Goal: Task Accomplishment & Management: Manage account settings

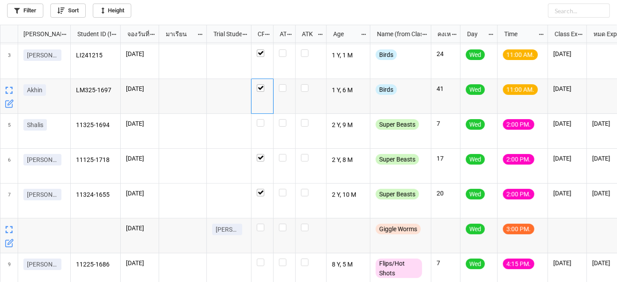
scroll to position [40, 0]
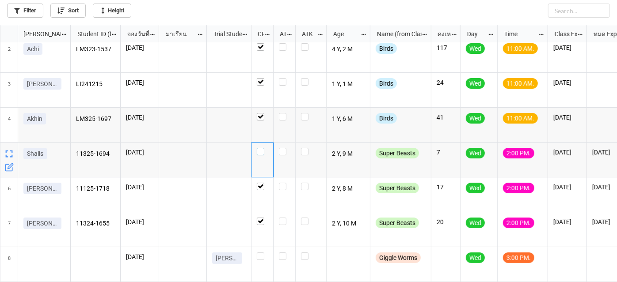
click at [264, 148] on label "grid" at bounding box center [262, 148] width 11 height 0
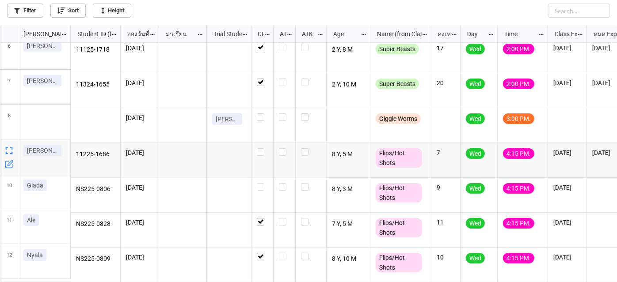
scroll to position [0, 0]
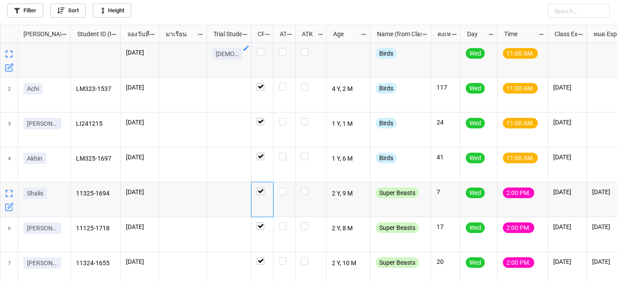
click at [246, 48] on icon "grid" at bounding box center [245, 48] width 5 height 5
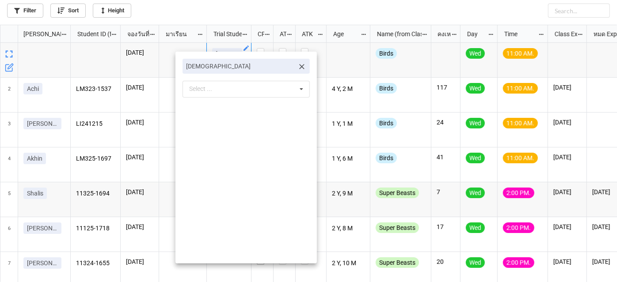
click at [299, 67] on icon at bounding box center [301, 66] width 5 height 5
click at [71, 58] on div at bounding box center [308, 141] width 617 height 282
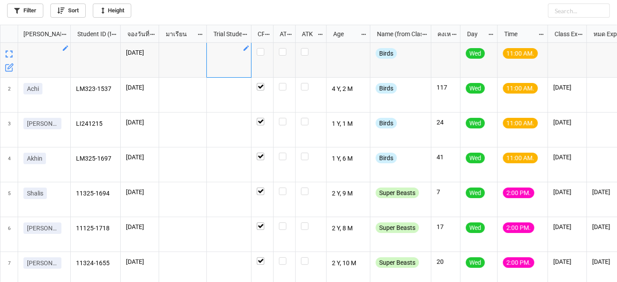
click at [67, 49] on icon "grid" at bounding box center [65, 48] width 7 height 7
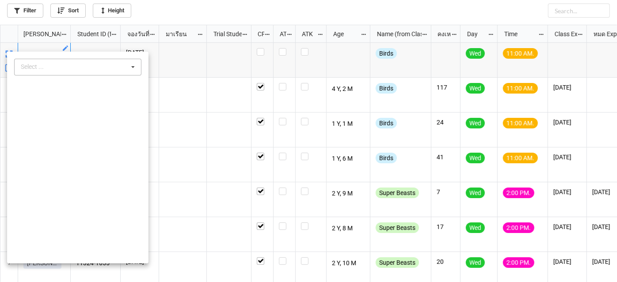
click at [41, 69] on div "Select ..." at bounding box center [38, 67] width 38 height 10
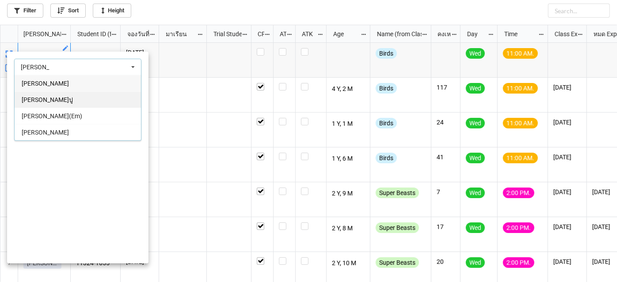
type input "[PERSON_NAME]"
click at [46, 102] on div "[PERSON_NAME]ปู" at bounding box center [78, 99] width 126 height 16
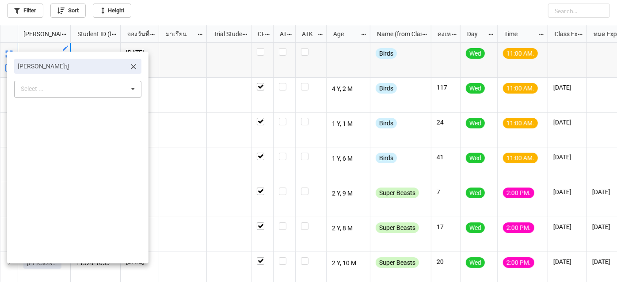
click at [243, 7] on div at bounding box center [308, 141] width 617 height 282
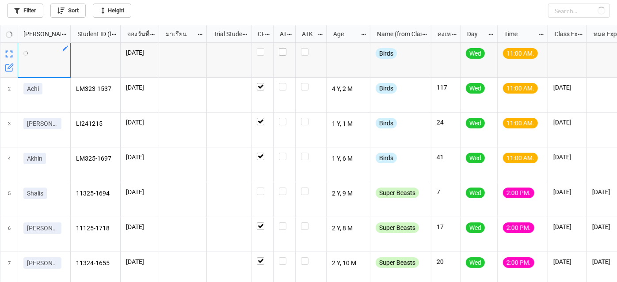
checkbox input "false"
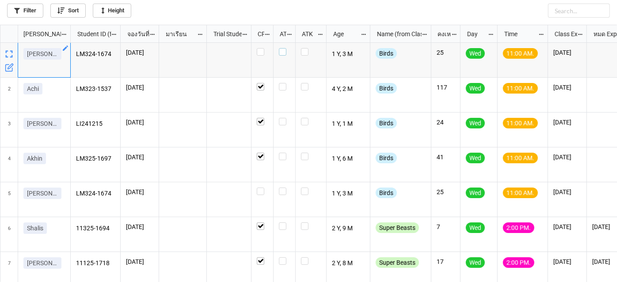
click at [282, 48] on label "grid" at bounding box center [284, 48] width 11 height 0
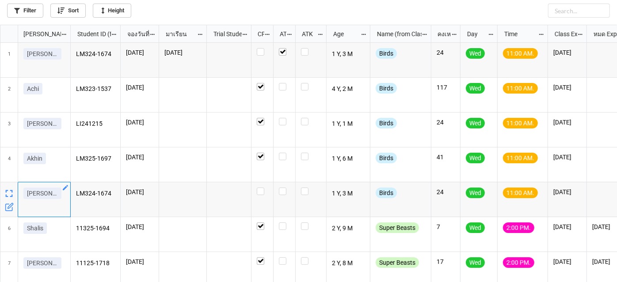
click at [64, 188] on icon "grid" at bounding box center [65, 187] width 5 height 5
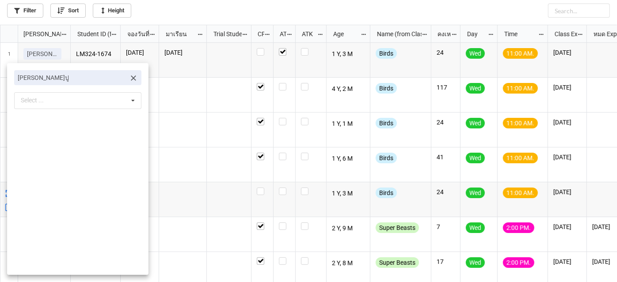
click at [129, 79] on icon at bounding box center [133, 78] width 9 height 9
click at [126, 78] on icon at bounding box center [132, 79] width 13 height 16
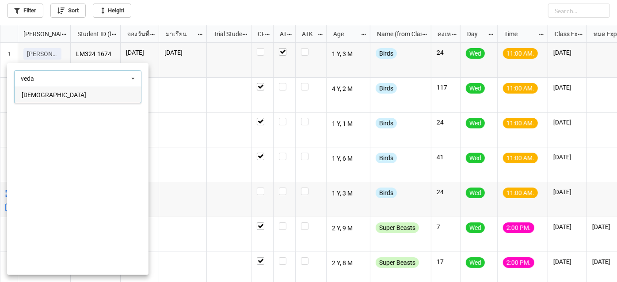
type input "veda"
click at [54, 97] on div "[DEMOGRAPHIC_DATA]" at bounding box center [78, 95] width 126 height 16
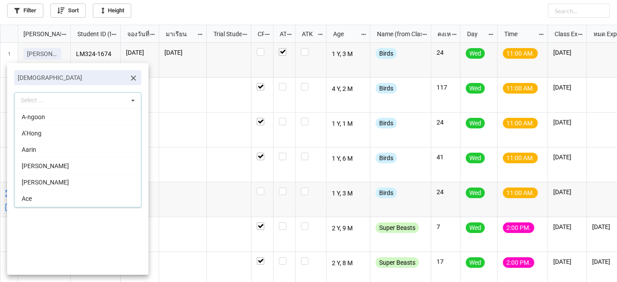
click at [323, 3] on div at bounding box center [308, 141] width 617 height 282
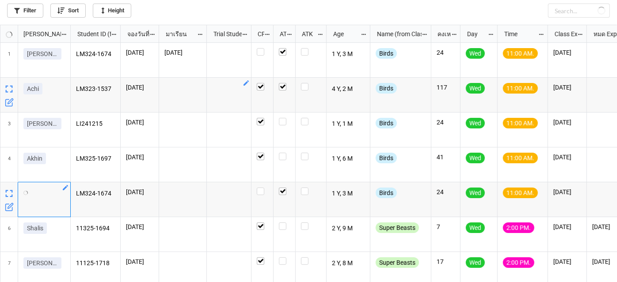
checkbox input "true"
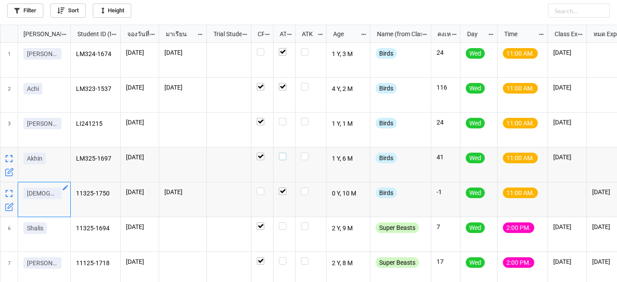
click at [285, 153] on label "grid" at bounding box center [284, 153] width 11 height 0
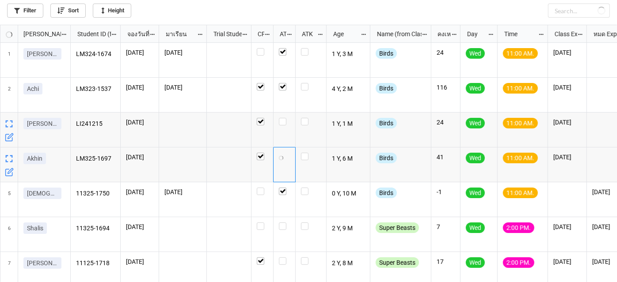
checkbox input "false"
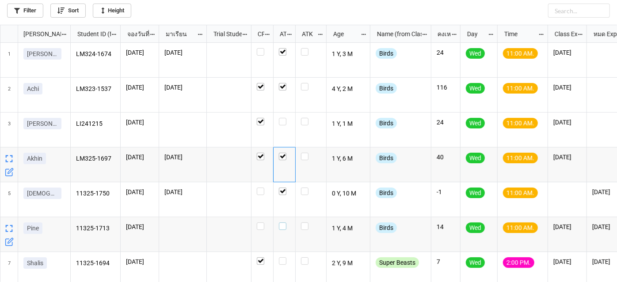
click at [283, 223] on label "grid" at bounding box center [284, 223] width 11 height 0
checkbox input "false"
checkbox input "true"
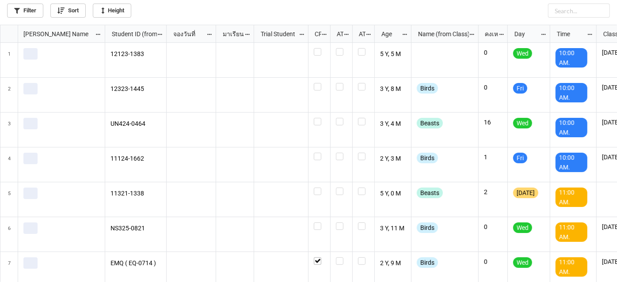
scroll to position [253, 612]
click at [40, 15] on link "Filter" at bounding box center [25, 11] width 36 height 14
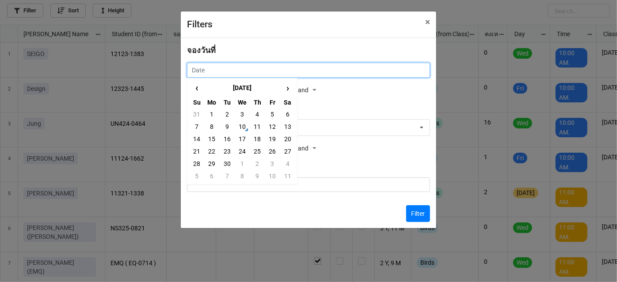
drag, startPoint x: 239, startPoint y: 67, endPoint x: 255, endPoint y: 100, distance: 36.9
click at [239, 68] on input "text" at bounding box center [308, 70] width 243 height 15
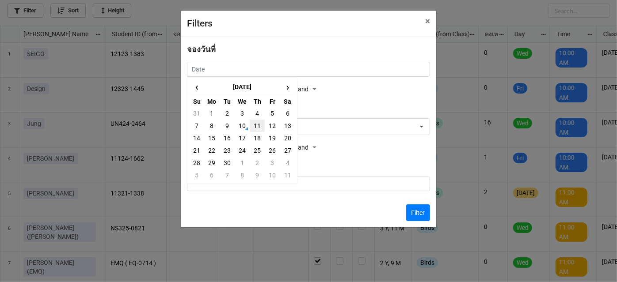
click at [258, 129] on td "11" at bounding box center [257, 126] width 15 height 12
type input "11/9/2025"
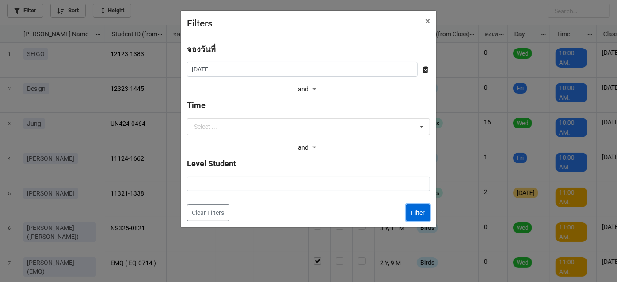
click at [414, 216] on button "Filter" at bounding box center [418, 213] width 24 height 17
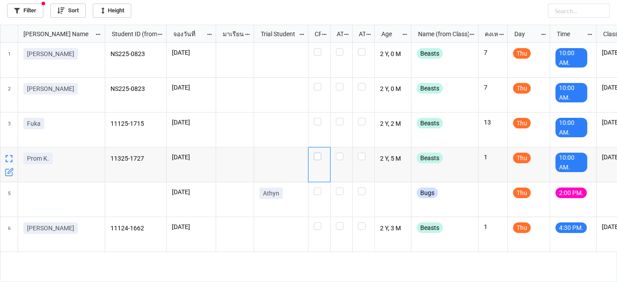
click at [323, 157] on div "grid" at bounding box center [319, 157] width 11 height 8
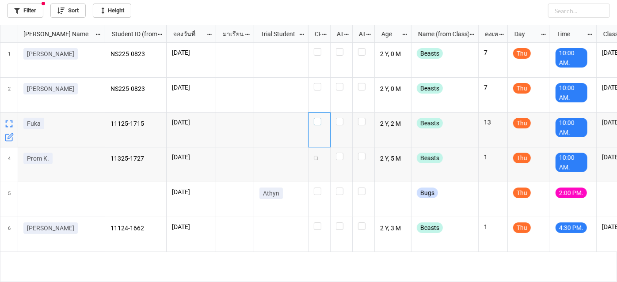
click at [318, 118] on label "grid" at bounding box center [319, 118] width 11 height 0
click at [10, 68] on icon "grid" at bounding box center [10, 66] width 5 height 5
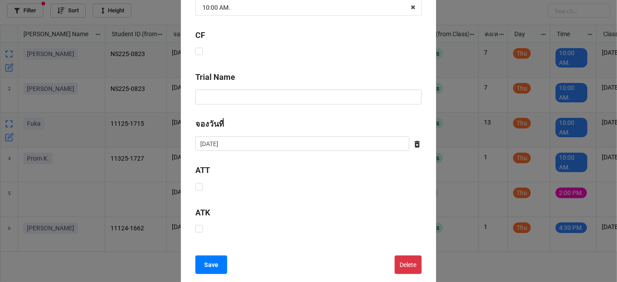
scroll to position [321, 0]
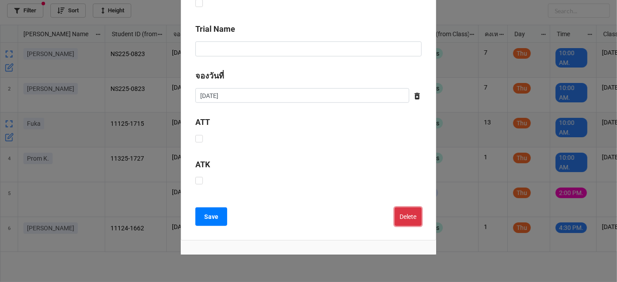
click at [418, 214] on button "Delete" at bounding box center [408, 217] width 27 height 19
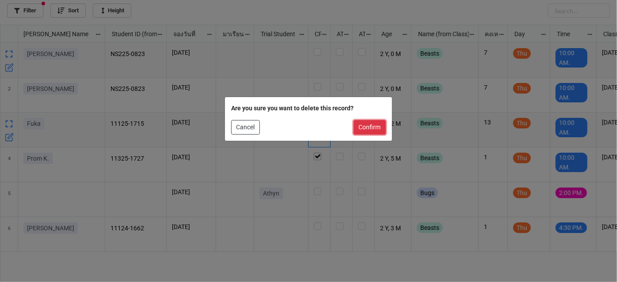
click at [378, 129] on button "Confirm" at bounding box center [369, 127] width 32 height 15
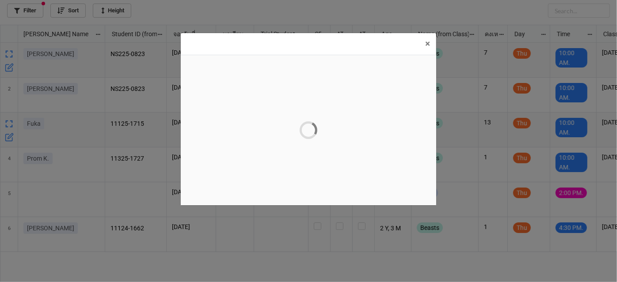
scroll to position [0, 0]
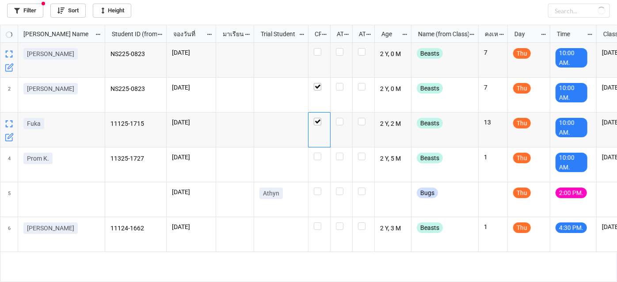
checkbox input "true"
checkbox input "false"
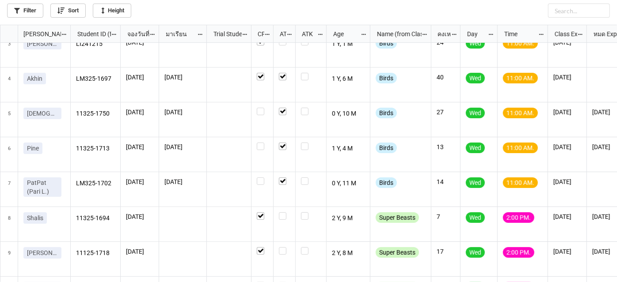
scroll to position [20, 0]
